Goal: Find specific page/section

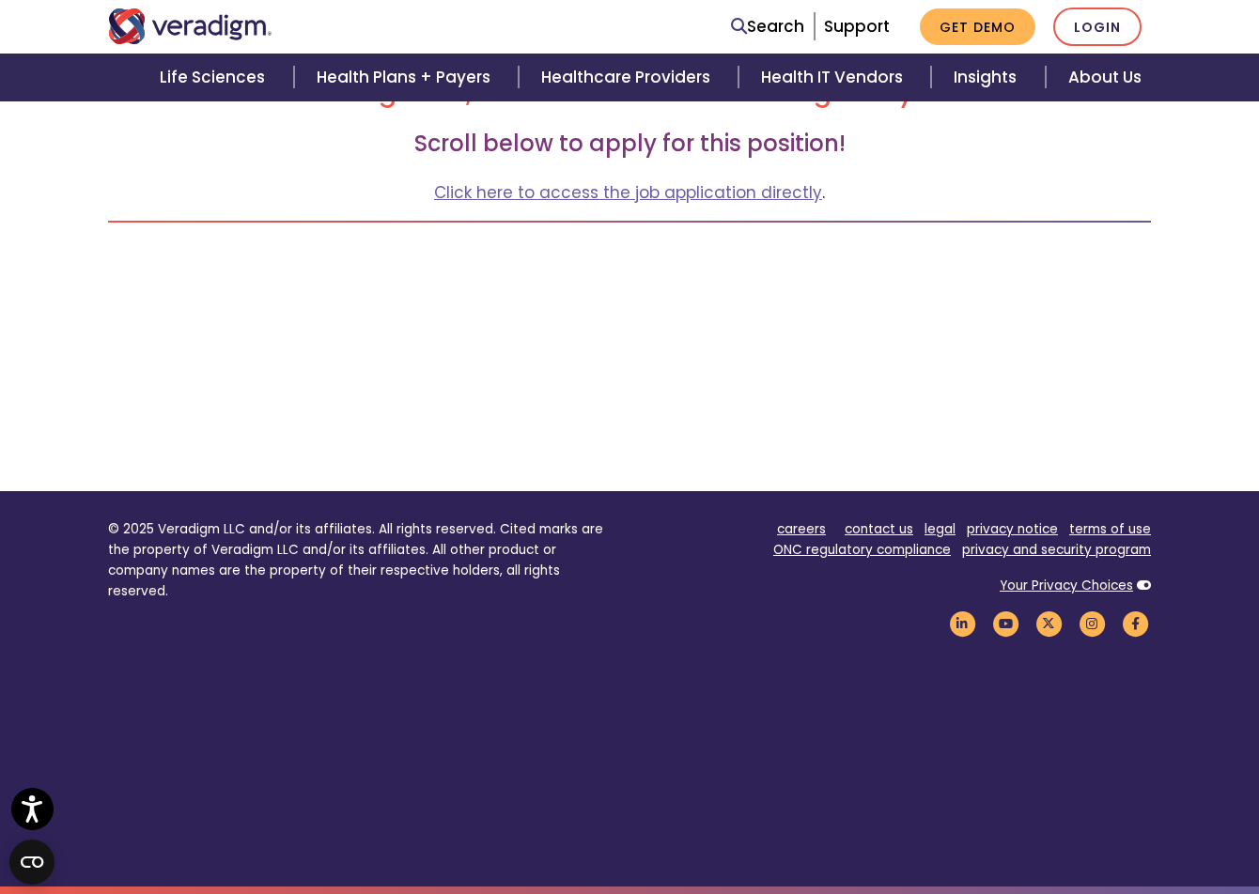
click at [249, 178] on div "← Back to Open Positions Together, let's transform health insightfully Scroll b…" at bounding box center [629, 226] width 1071 height 380
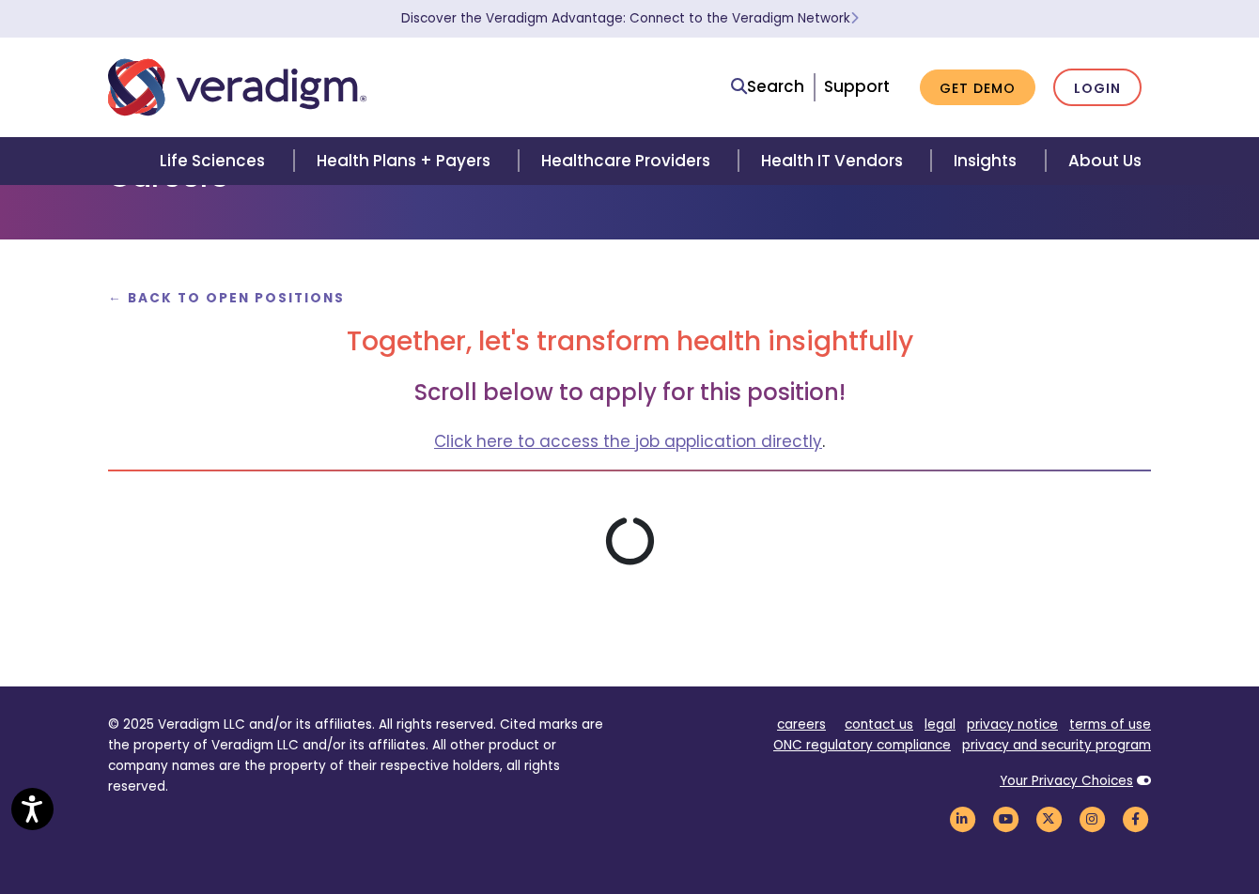
scroll to position [94, 0]
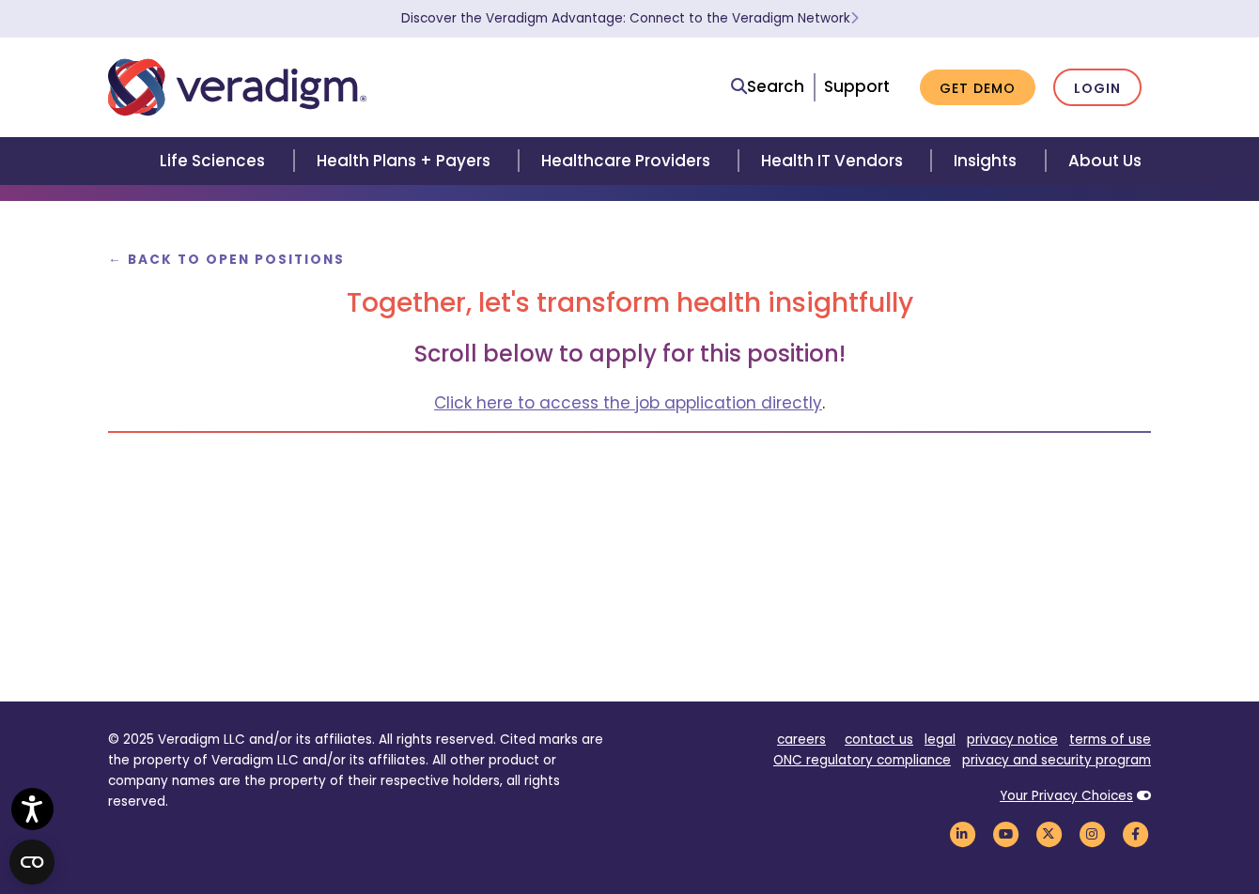
click at [1139, 316] on h2 "Together, let's transform health insightfully" at bounding box center [629, 303] width 1043 height 32
